Goal: Check status

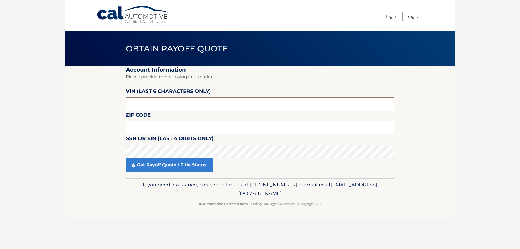
drag, startPoint x: 154, startPoint y: 103, endPoint x: 38, endPoint y: 77, distance: 119.5
click at [38, 77] on body "Cal Automotive Menu Login Register Obtain Payoff Quote" at bounding box center [260, 124] width 520 height 249
type input "620115"
type input "10469"
click at [161, 165] on link "Get Payoff Quote / Title Status" at bounding box center [169, 165] width 87 height 14
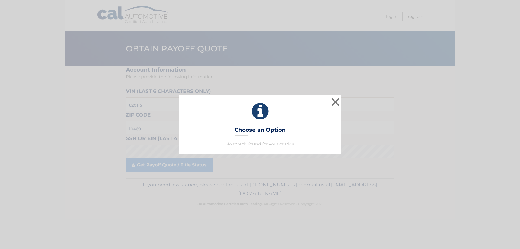
click at [238, 135] on h3 "Choose an Option" at bounding box center [259, 130] width 51 height 9
click at [341, 102] on div "× Choose an Option No match found for your entries. This is what you see on sec…" at bounding box center [260, 124] width 162 height 59
click at [334, 103] on button "×" at bounding box center [335, 101] width 11 height 11
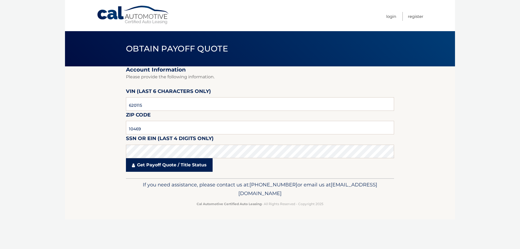
click at [146, 166] on link "Get Payoff Quote / Title Status" at bounding box center [169, 165] width 87 height 14
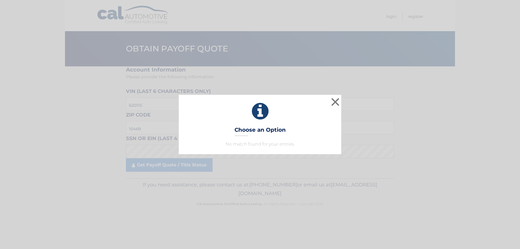
click at [255, 118] on icon at bounding box center [259, 111] width 149 height 19
drag, startPoint x: 246, startPoint y: 136, endPoint x: 248, endPoint y: 132, distance: 4.4
click at [246, 136] on h3 "Choose an Option" at bounding box center [259, 130] width 51 height 9
click at [248, 131] on h3 "Choose an Option" at bounding box center [259, 130] width 51 height 9
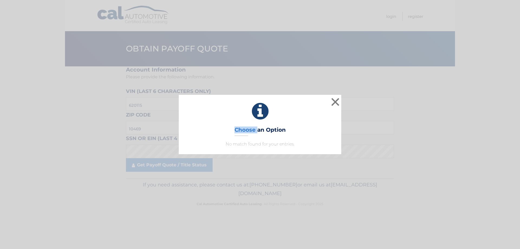
click at [257, 130] on h3 "Choose an Option" at bounding box center [259, 130] width 51 height 9
click at [253, 139] on div "× Choose an Option No match found for your entries. This is what you see on sec…" at bounding box center [260, 124] width 162 height 59
click at [333, 102] on button "×" at bounding box center [335, 101] width 11 height 11
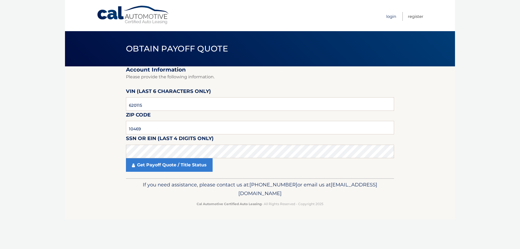
click at [391, 20] on link "Login" at bounding box center [391, 16] width 10 height 9
click at [137, 97] on label "VIN (last 6 characters only)" at bounding box center [168, 92] width 85 height 10
drag, startPoint x: 142, startPoint y: 103, endPoint x: 57, endPoint y: 93, distance: 86.4
click at [62, 98] on body "Cal Automotive Menu Login Register Obtain Payoff Quote" at bounding box center [260, 124] width 520 height 249
type input "620115"
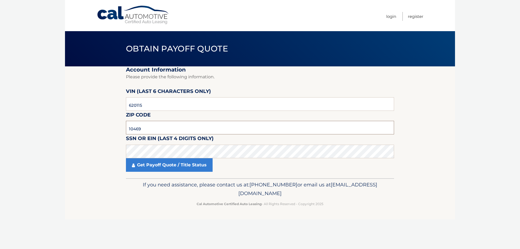
type input "10469"
click at [147, 165] on link "Get Payoff Quote / Title Status" at bounding box center [169, 165] width 87 height 14
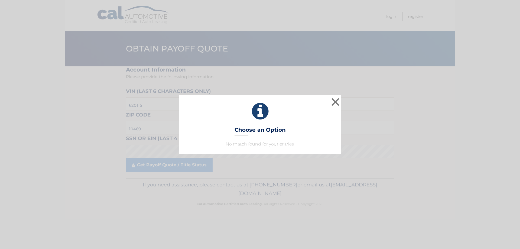
click at [276, 131] on h3 "Choose an Option" at bounding box center [259, 130] width 51 height 9
click at [333, 100] on button "×" at bounding box center [335, 101] width 11 height 11
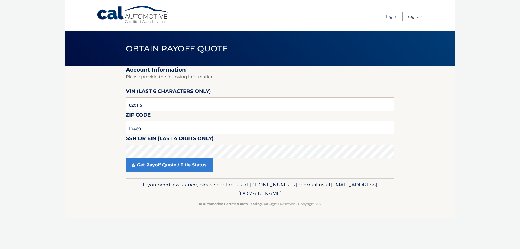
click at [393, 19] on link "Login" at bounding box center [391, 16] width 10 height 9
